Goal: Navigation & Orientation: Find specific page/section

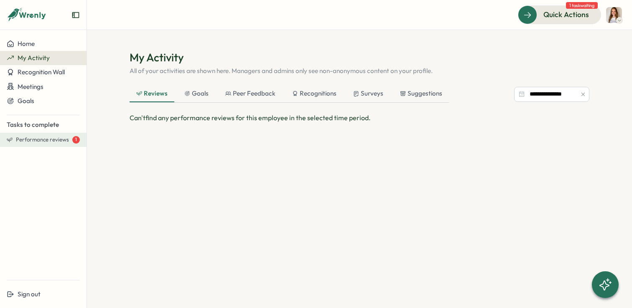
click at [51, 141] on span "Performance reviews" at bounding box center [42, 140] width 53 height 8
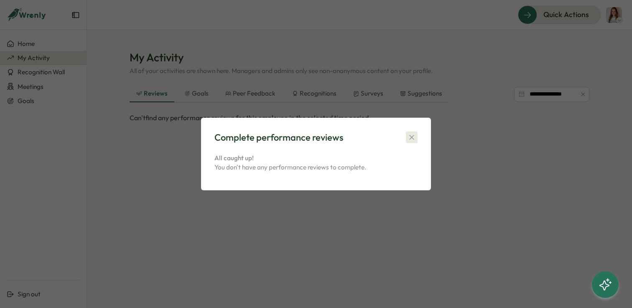
click at [413, 138] on icon "button" at bounding box center [412, 137] width 8 height 8
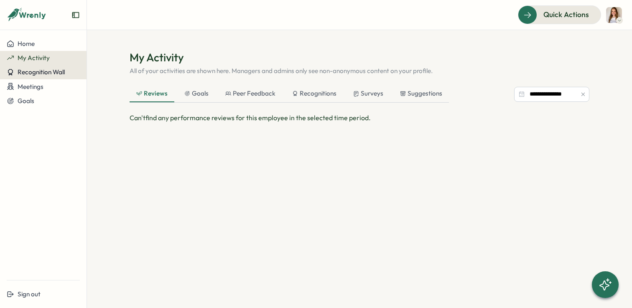
click at [37, 69] on span "Recognition Wall" at bounding box center [41, 72] width 47 height 8
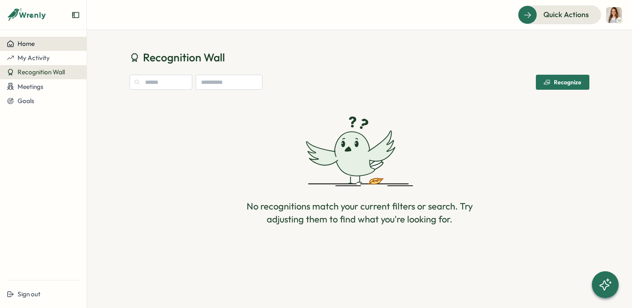
click at [27, 46] on span "Home" at bounding box center [26, 44] width 17 height 8
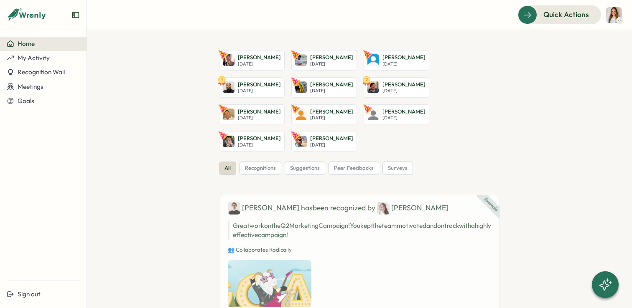
scroll to position [4, 0]
